Goal: Task Accomplishment & Management: Complete application form

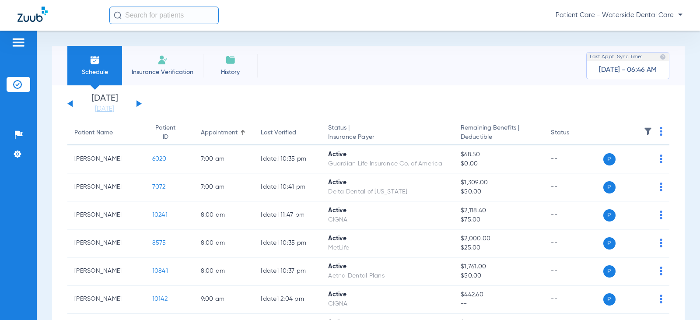
click at [147, 60] on li "Insurance Verification" at bounding box center [162, 65] width 81 height 39
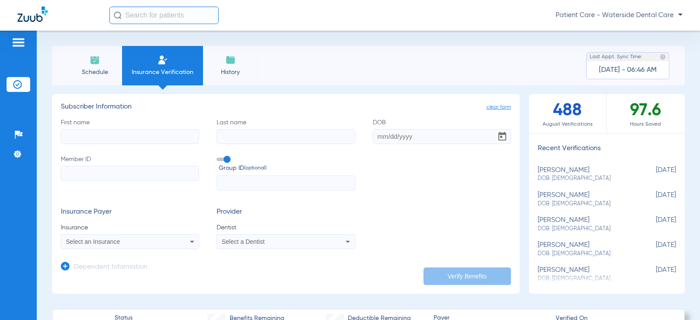
scroll to position [44, 0]
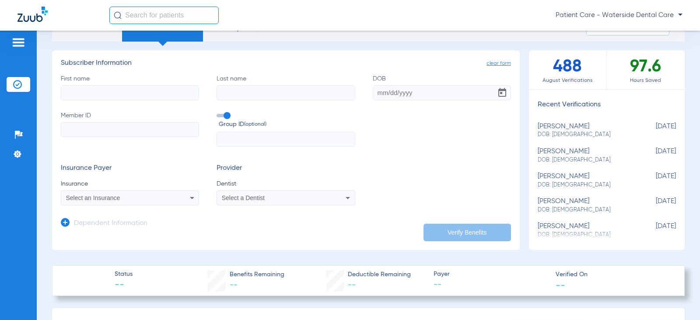
click at [146, 94] on input "First name" at bounding box center [130, 92] width 138 height 15
click at [108, 93] on input "First name Required" at bounding box center [130, 92] width 138 height 15
type input "Rice"
click at [269, 101] on div "First name [PERSON_NAME] Last name DOB Member ID Group ID (optional)" at bounding box center [286, 110] width 450 height 73
click at [268, 91] on input "Last name" at bounding box center [286, 92] width 138 height 15
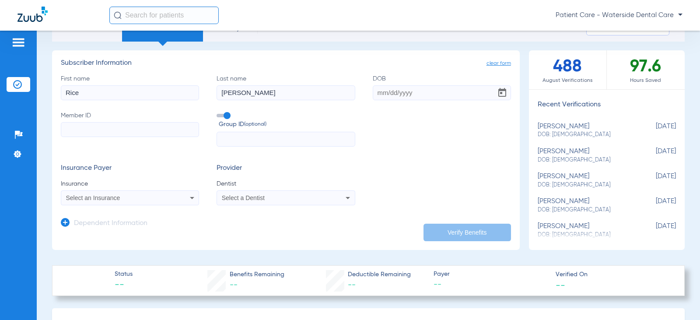
type input "[PERSON_NAME]"
click at [383, 96] on input "DOB" at bounding box center [442, 92] width 138 height 15
click at [376, 91] on input "DOB Required" at bounding box center [442, 92] width 138 height 15
type input "[DATE]"
drag, startPoint x: 454, startPoint y: 146, endPoint x: 448, endPoint y: 147, distance: 6.1
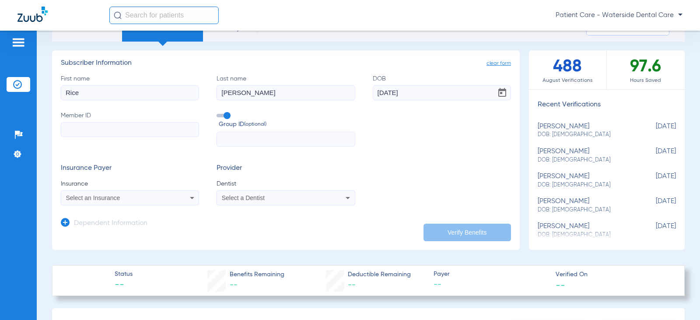
click at [453, 146] on div "First name [PERSON_NAME] Last name [PERSON_NAME] [DEMOGRAPHIC_DATA] Member ID G…" at bounding box center [286, 110] width 450 height 73
click at [103, 127] on input "Member ID" at bounding box center [130, 129] width 138 height 15
type input "623265627"
click at [130, 200] on div "Select an Insurance" at bounding box center [117, 198] width 103 height 6
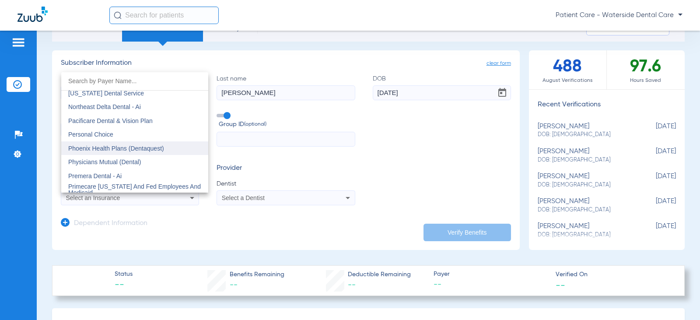
scroll to position [4638, 0]
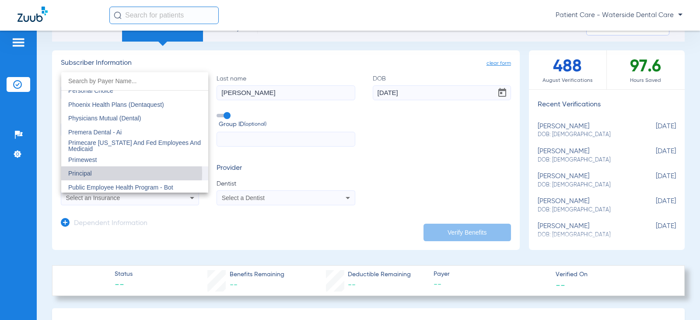
click at [106, 173] on mat-option "Principal" at bounding box center [134, 173] width 147 height 14
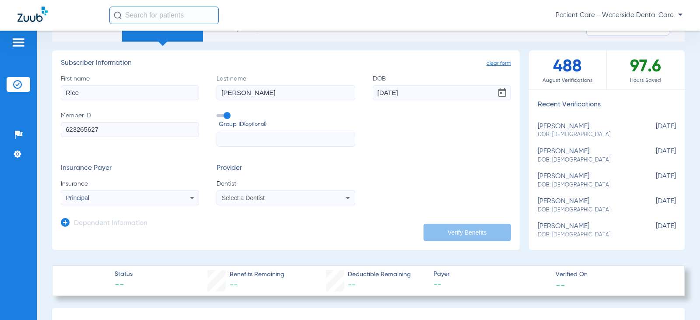
click at [314, 196] on div "Select a Dentist" at bounding box center [273, 198] width 103 height 6
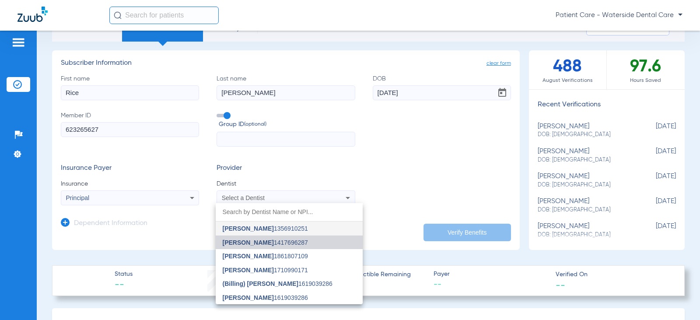
click at [273, 244] on span "[PERSON_NAME] 1417696287" at bounding box center [265, 242] width 85 height 6
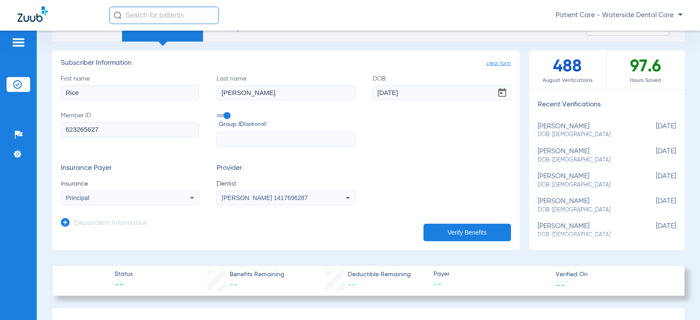
click at [427, 234] on button "Verify Benefits" at bounding box center [468, 233] width 88 height 18
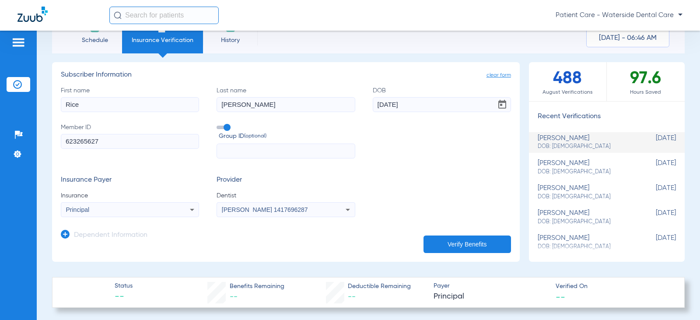
scroll to position [0, 0]
